Goal: Information Seeking & Learning: Find specific fact

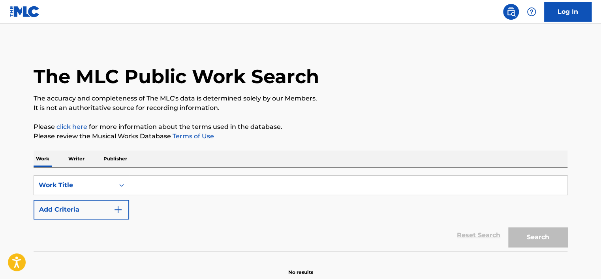
click at [163, 193] on input "Search Form" at bounding box center [348, 185] width 438 height 19
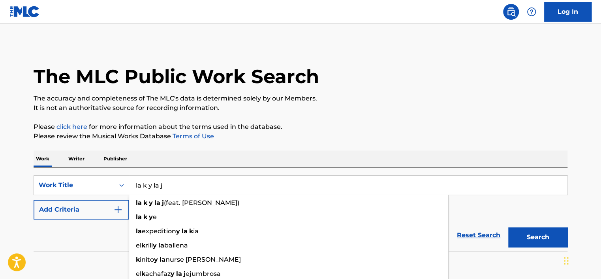
type input "la k y la j"
click at [508, 228] on button "Search" at bounding box center [537, 238] width 59 height 20
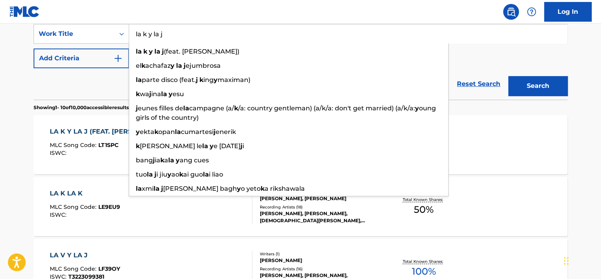
scroll to position [168, 0]
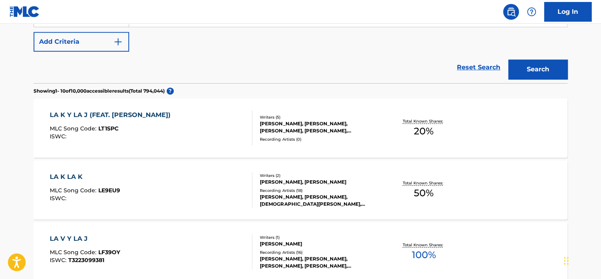
click at [355, 128] on div "IVAN DARIO CHAVEZ, SEBASTIAN CUBILLOS FERNANDEZ, KRISTIAN RANGEL, JULIO RIVERA-…" at bounding box center [319, 127] width 119 height 14
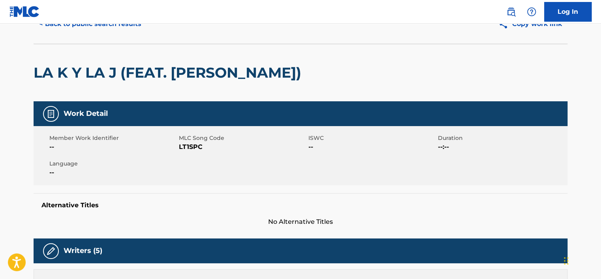
scroll to position [36, 0]
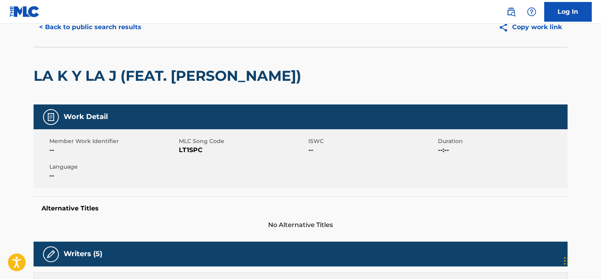
click at [79, 22] on nav "Log In" at bounding box center [300, 12] width 601 height 24
click at [79, 24] on button "< Back to public search results" at bounding box center [90, 27] width 113 height 20
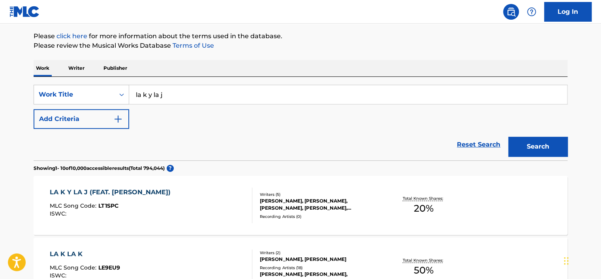
scroll to position [81, 0]
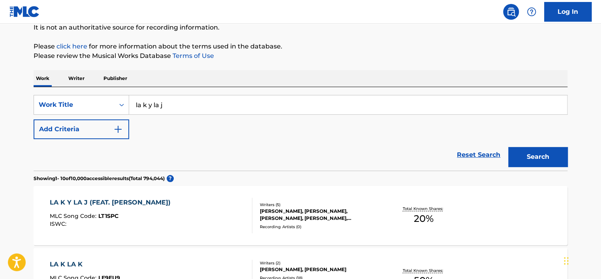
click at [157, 114] on input "la k y la j" at bounding box center [348, 105] width 438 height 19
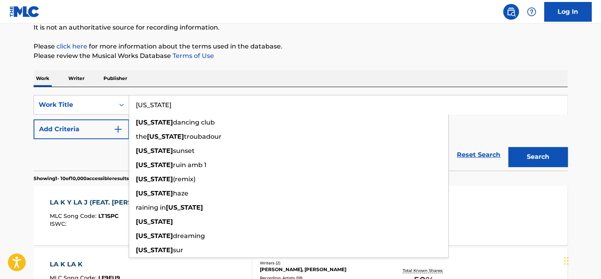
type input "california"
click at [116, 122] on button "Add Criteria" at bounding box center [82, 130] width 96 height 20
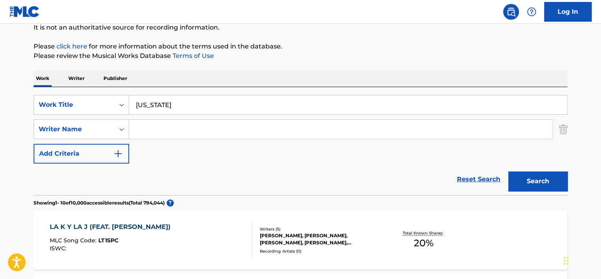
click at [155, 134] on input "Search Form" at bounding box center [340, 129] width 423 height 19
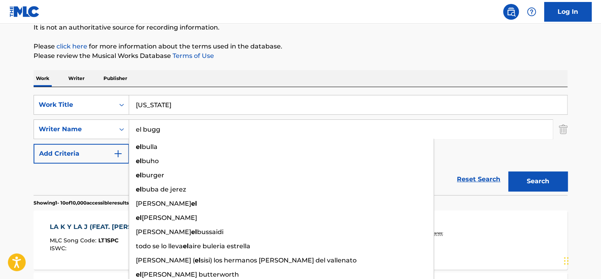
type input "el bugg"
click at [508, 172] on button "Search" at bounding box center [537, 182] width 59 height 20
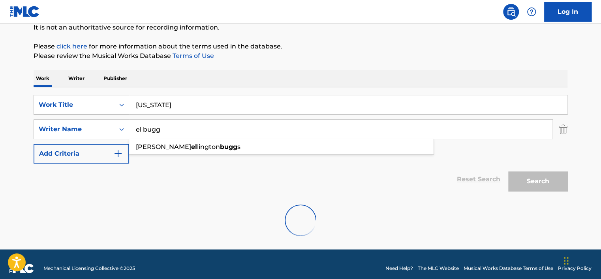
scroll to position [63, 0]
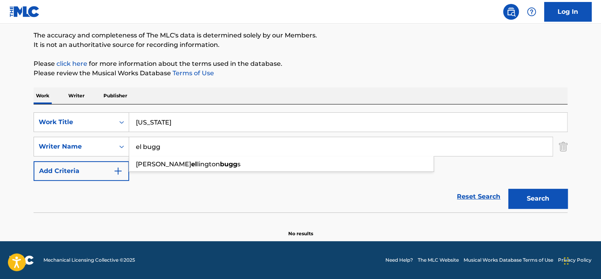
click at [73, 241] on main "The MLC Public Work Search The accuracy and completeness of The MLC's data is d…" at bounding box center [300, 101] width 601 height 281
click at [193, 125] on input "california" at bounding box center [348, 122] width 438 height 19
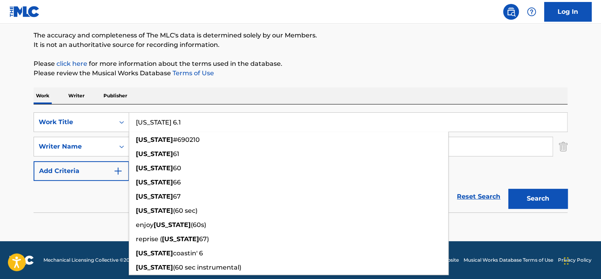
type input "california 6.1"
click at [508, 189] on button "Search" at bounding box center [537, 199] width 59 height 20
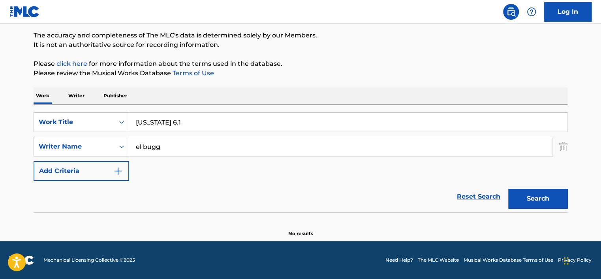
click at [181, 141] on input "el bugg" at bounding box center [340, 146] width 423 height 19
click at [508, 189] on button "Search" at bounding box center [537, 199] width 59 height 20
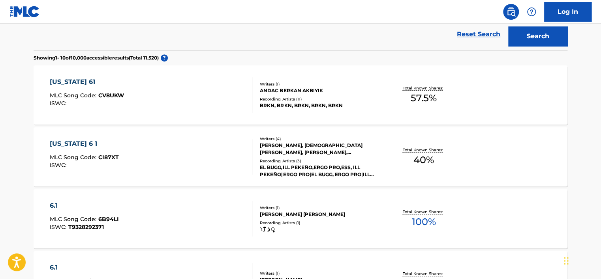
scroll to position [227, 0]
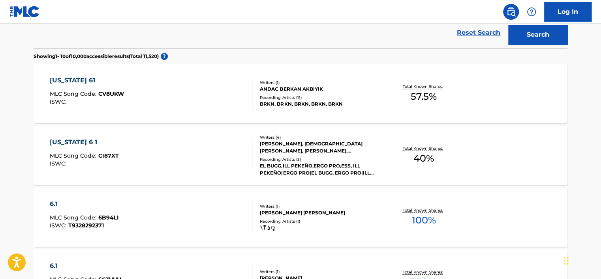
click at [323, 145] on div "ALEJANDRO FERNANDEZ ASENSIO, EGHOSA ROBERT OSAHON EKE, ANTONIO MARTINEZ SOTO, J…" at bounding box center [319, 148] width 119 height 14
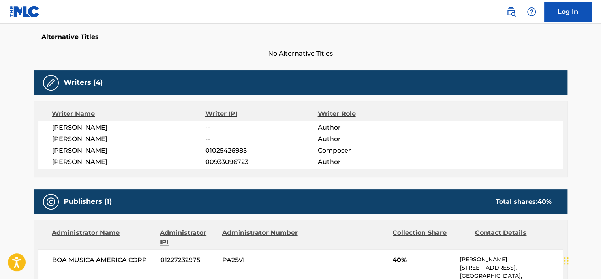
scroll to position [208, 0]
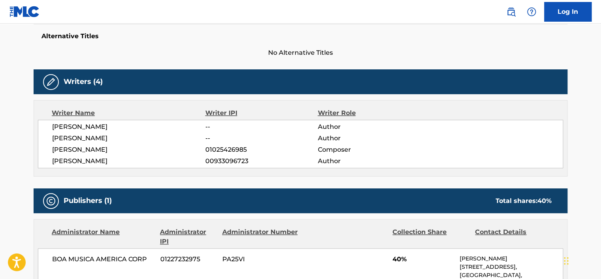
click at [227, 157] on span "00933096723" at bounding box center [261, 161] width 112 height 9
click at [227, 148] on span "01025426985" at bounding box center [261, 149] width 112 height 9
copy span "01025426985"
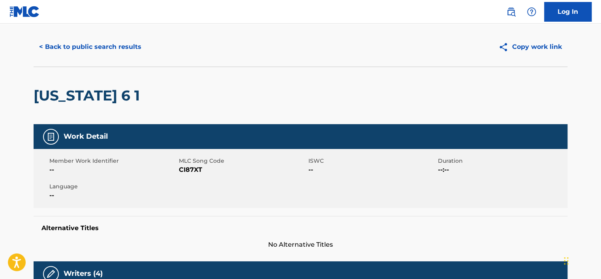
click at [81, 45] on button "< Back to public search results" at bounding box center [90, 47] width 113 height 20
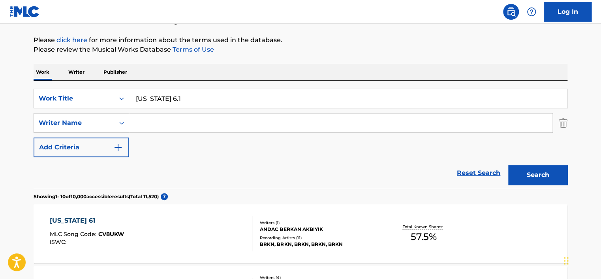
scroll to position [56, 0]
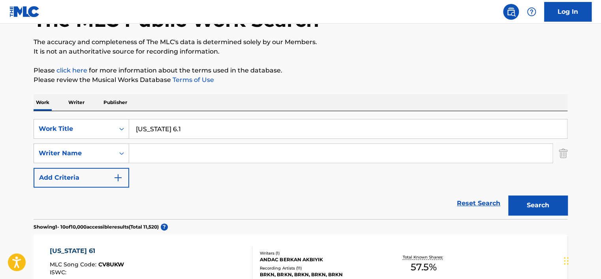
click at [87, 109] on div "Work Writer Publisher" at bounding box center [301, 102] width 534 height 17
click at [76, 106] on p "Writer" at bounding box center [76, 102] width 21 height 17
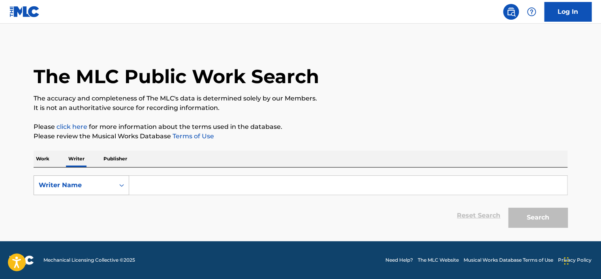
click at [104, 182] on div "Writer Name" at bounding box center [74, 185] width 71 height 9
click at [102, 193] on div "Writer Name" at bounding box center [82, 186] width 96 height 20
click at [102, 200] on div "Writer IPI" at bounding box center [81, 205] width 95 height 20
click at [170, 186] on input "Search Form" at bounding box center [348, 185] width 438 height 19
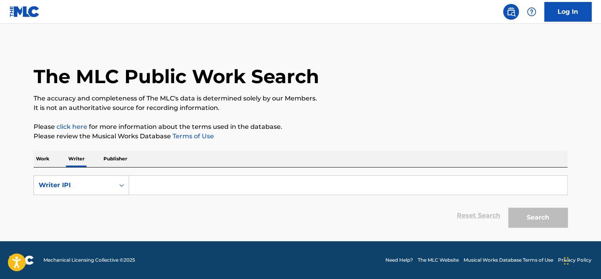
paste input "01025426985"
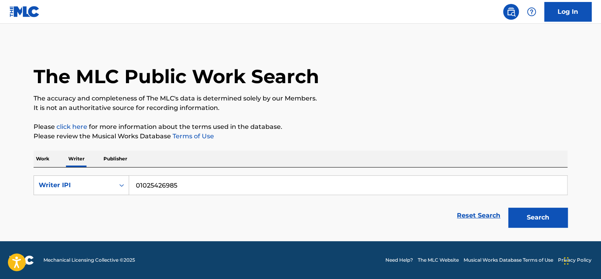
type input "01025426985"
click at [508, 208] on button "Search" at bounding box center [537, 218] width 59 height 20
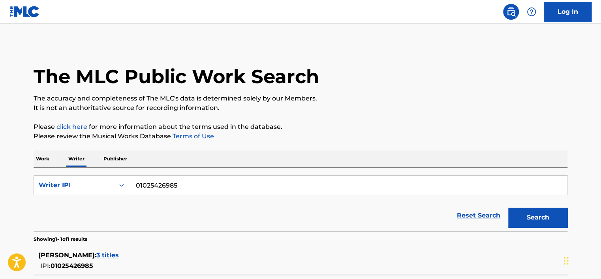
scroll to position [74, 0]
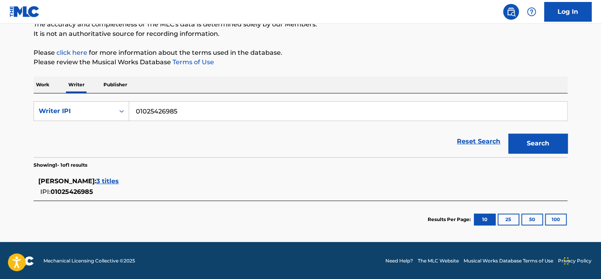
click at [119, 179] on span "3 titles" at bounding box center [107, 182] width 23 height 8
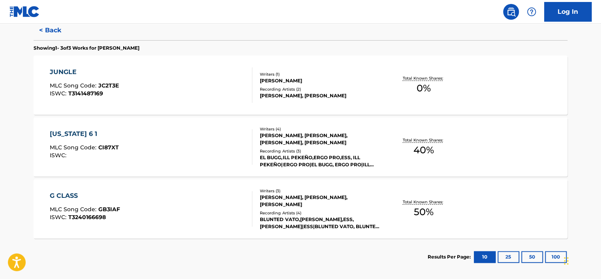
scroll to position [212, 0]
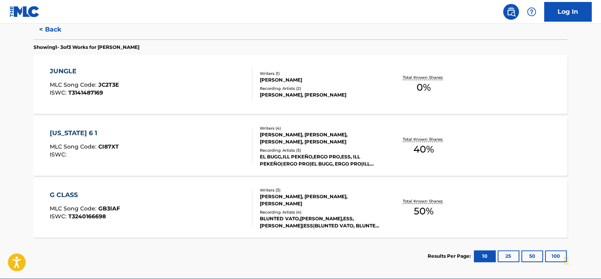
click at [322, 191] on div "Writers ( 3 )" at bounding box center [319, 191] width 119 height 6
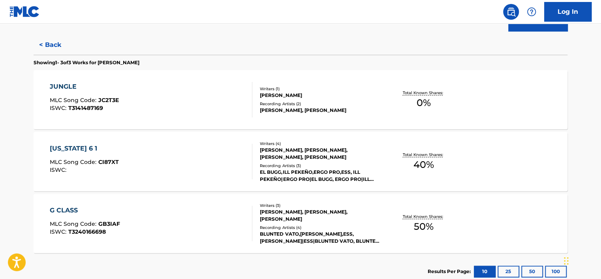
scroll to position [196, 0]
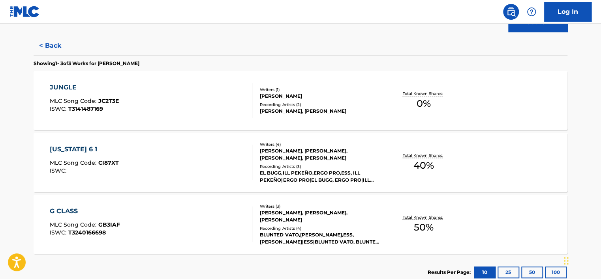
click at [293, 89] on div "Writers ( 1 )" at bounding box center [319, 90] width 119 height 6
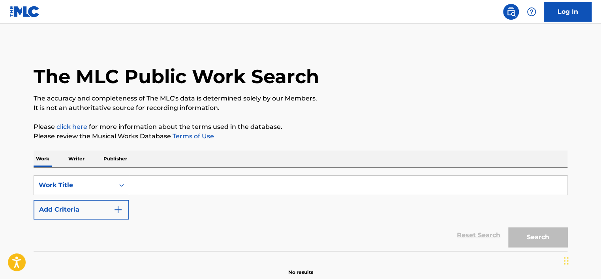
click at [98, 156] on div "Work Writer Publisher" at bounding box center [301, 159] width 534 height 17
click at [103, 156] on p "Publisher" at bounding box center [115, 159] width 28 height 17
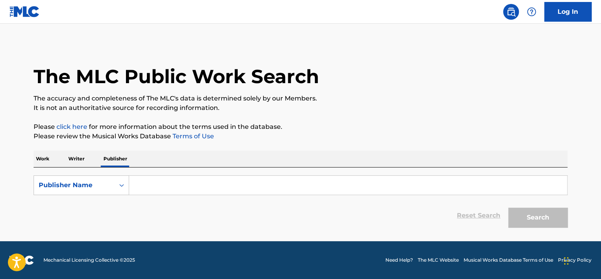
click at [69, 161] on p "Writer" at bounding box center [76, 159] width 21 height 17
click at [55, 160] on div "Work Writer Publisher" at bounding box center [301, 159] width 534 height 17
click at [43, 160] on p "Work" at bounding box center [43, 159] width 18 height 17
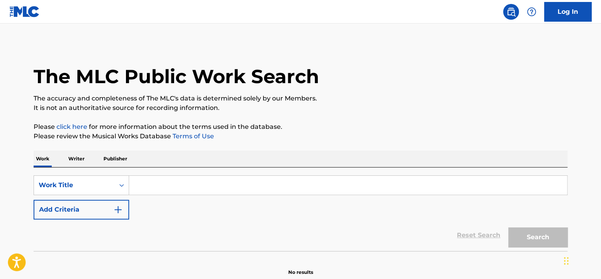
scroll to position [38, 0]
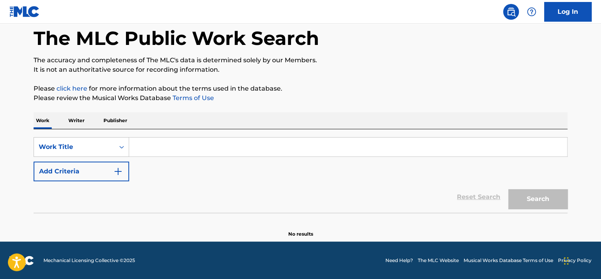
click at [79, 129] on div "SearchWithCriteria1ead97a7-0f6b-4f1b-bc60-8318987e652e Work Title Add Criteria …" at bounding box center [301, 171] width 534 height 84
click at [73, 128] on p "Writer" at bounding box center [76, 121] width 21 height 17
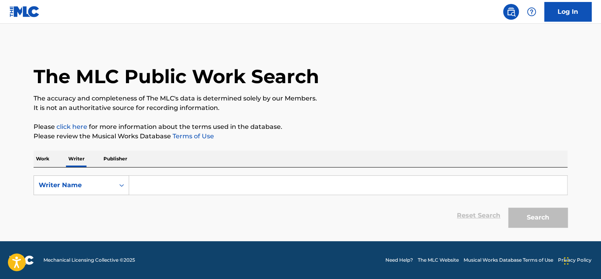
click at [42, 159] on p "Work" at bounding box center [43, 159] width 18 height 17
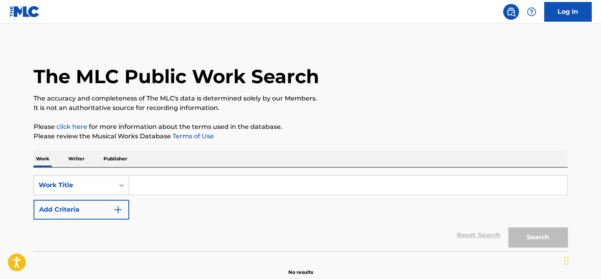
scroll to position [38, 0]
